Goal: Transaction & Acquisition: Purchase product/service

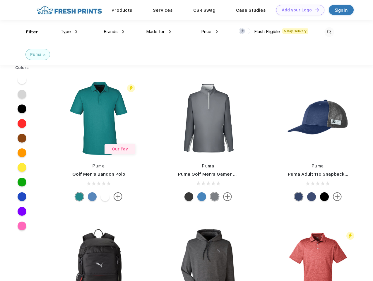
click at [298, 10] on link "Add your Logo Design Tool" at bounding box center [300, 10] width 48 height 10
click at [0, 0] on div "Design Tool" at bounding box center [0, 0] width 0 height 0
click at [314, 10] on link "Add your Logo Design Tool" at bounding box center [300, 10] width 48 height 10
click at [28, 32] on div "Filter" at bounding box center [32, 32] width 12 height 7
click at [69, 32] on span "Type" at bounding box center [66, 31] width 10 height 5
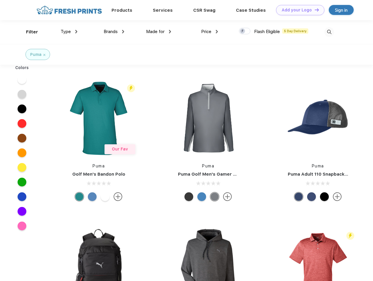
click at [114, 32] on span "Brands" at bounding box center [111, 31] width 14 height 5
click at [159, 32] on span "Made for" at bounding box center [155, 31] width 18 height 5
click at [210, 32] on span "Price" at bounding box center [206, 31] width 10 height 5
click at [245, 31] on div at bounding box center [244, 31] width 11 height 6
click at [243, 31] on input "checkbox" at bounding box center [241, 30] width 4 height 4
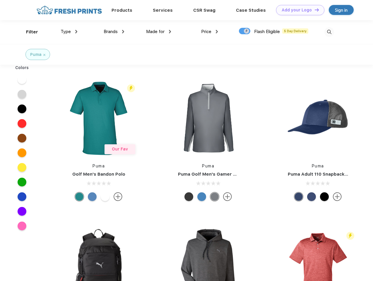
click at [329, 32] on img at bounding box center [329, 32] width 10 height 10
